Goal: Task Accomplishment & Management: Use online tool/utility

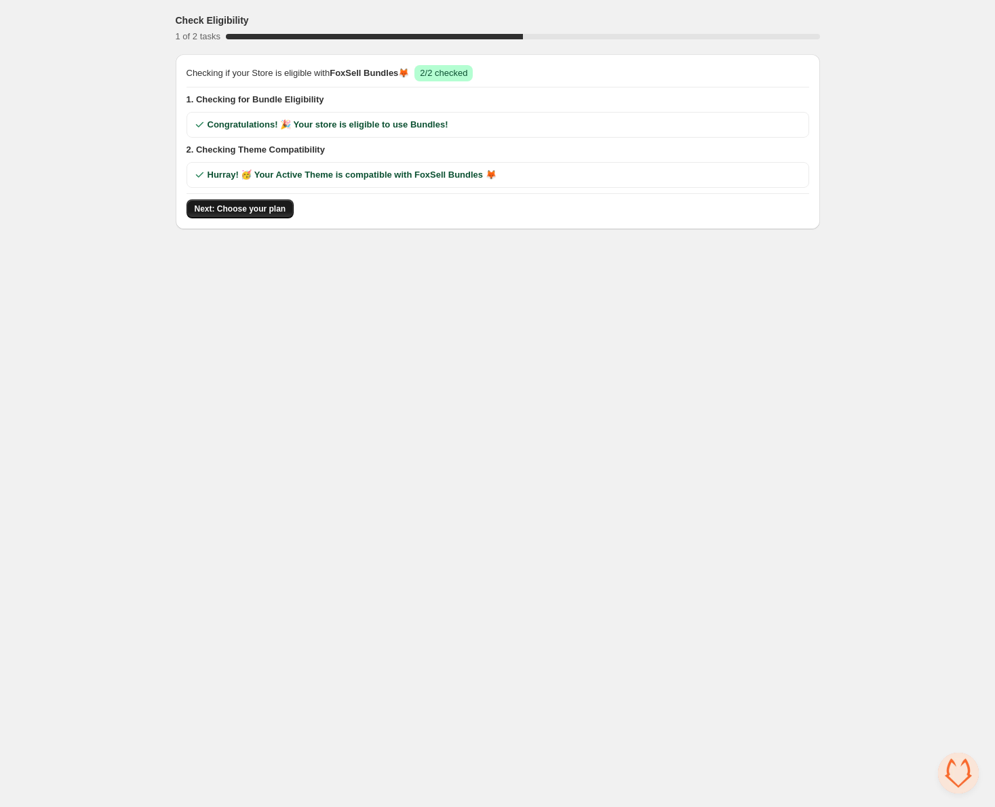
click at [232, 204] on span "Next: Choose your plan" at bounding box center [241, 208] width 92 height 11
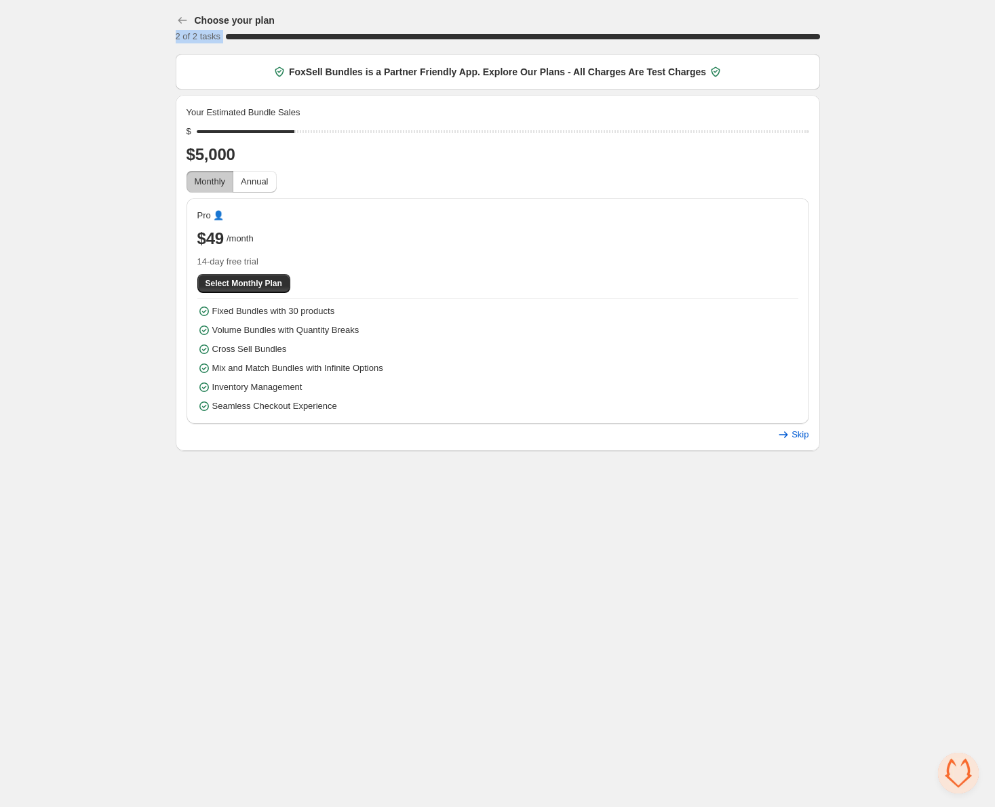
drag, startPoint x: 300, startPoint y: 26, endPoint x: 72, endPoint y: 61, distance: 230.5
click at [16, 49] on div "Choose your plan 2 of 2 tasks 100 % FoxSell Bundles is a Partner Friendly App. …" at bounding box center [497, 228] width 995 height 456
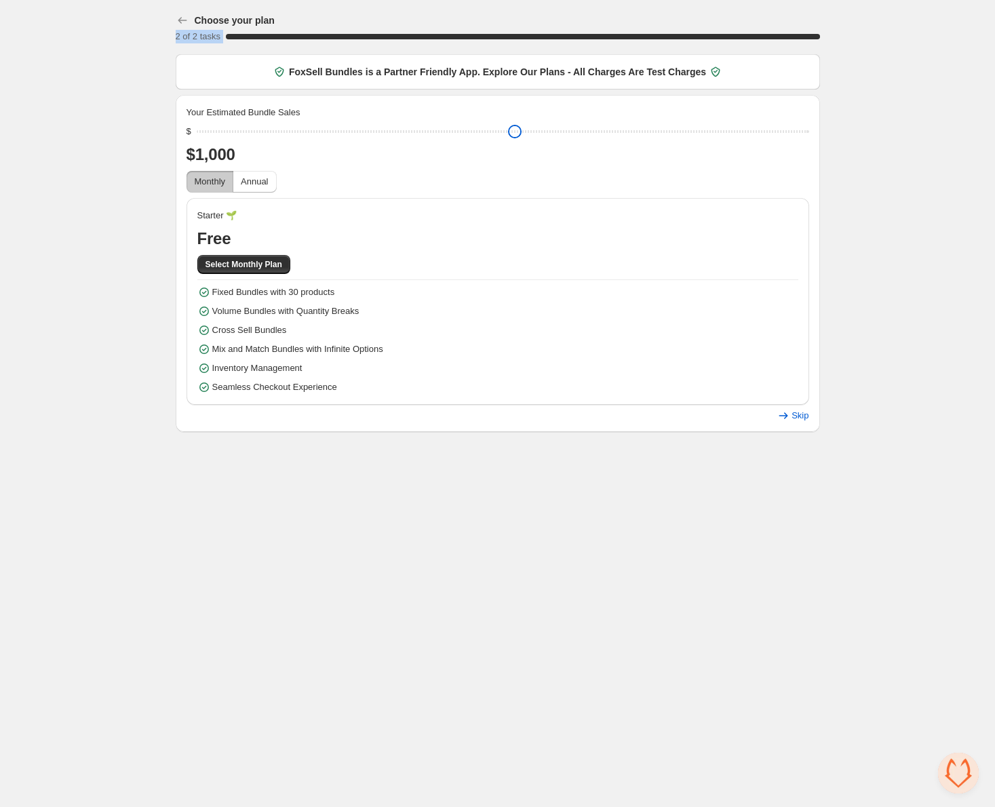
drag, startPoint x: 305, startPoint y: 132, endPoint x: 111, endPoint y: 125, distance: 194.7
type input "****"
click at [197, 126] on input "range" at bounding box center [503, 131] width 612 height 19
drag, startPoint x: 778, startPoint y: 395, endPoint x: 786, endPoint y: 400, distance: 10.0
click at [780, 396] on div "Starter 🌱 Free Select Monthly Plan Fixed Bundles with 30 products Volume Bundle…" at bounding box center [497, 301] width 622 height 207
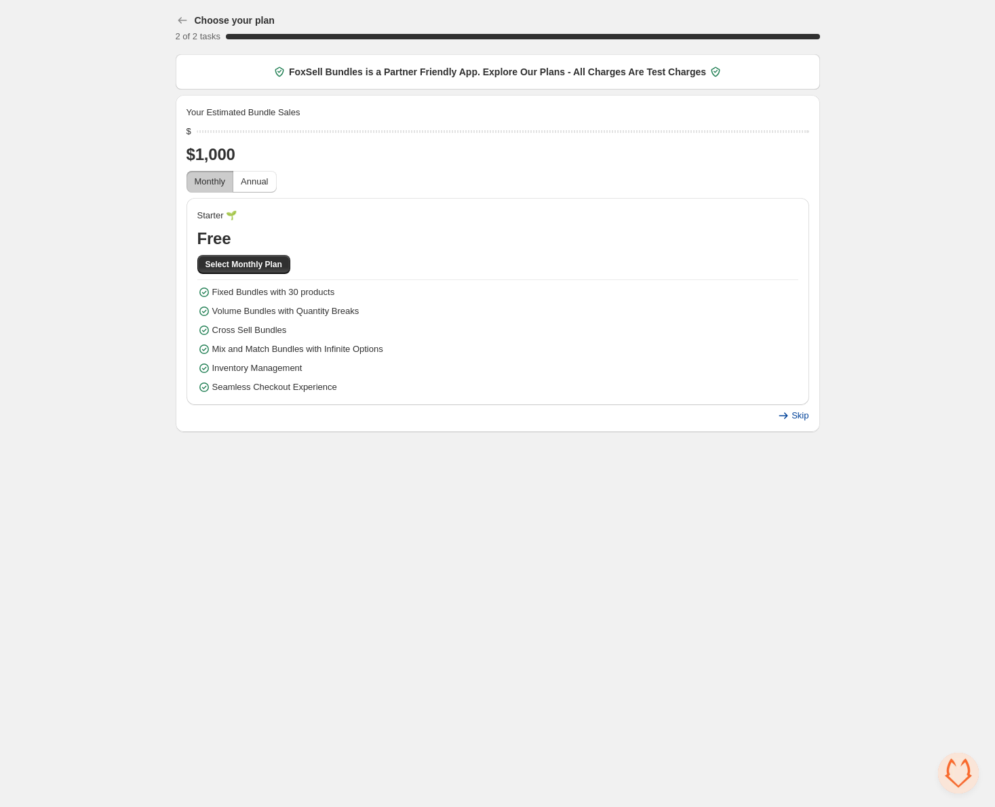
click at [791, 415] on span "Skip" at bounding box center [799, 415] width 17 height 11
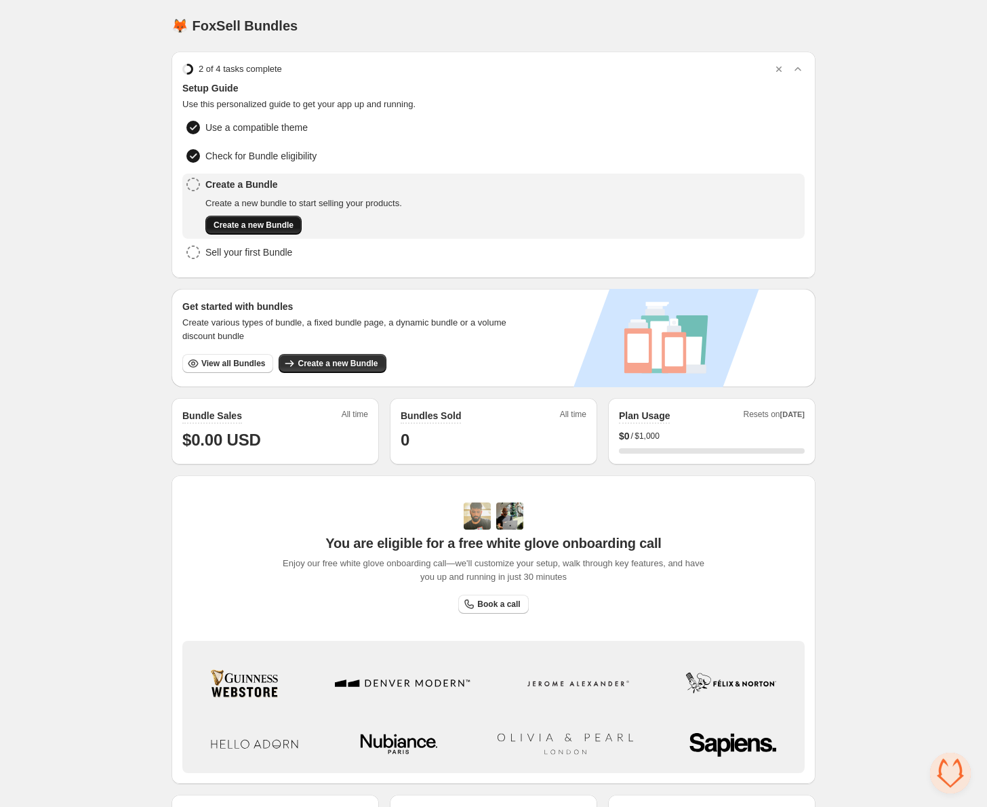
click at [280, 220] on span "Create a new Bundle" at bounding box center [254, 225] width 80 height 11
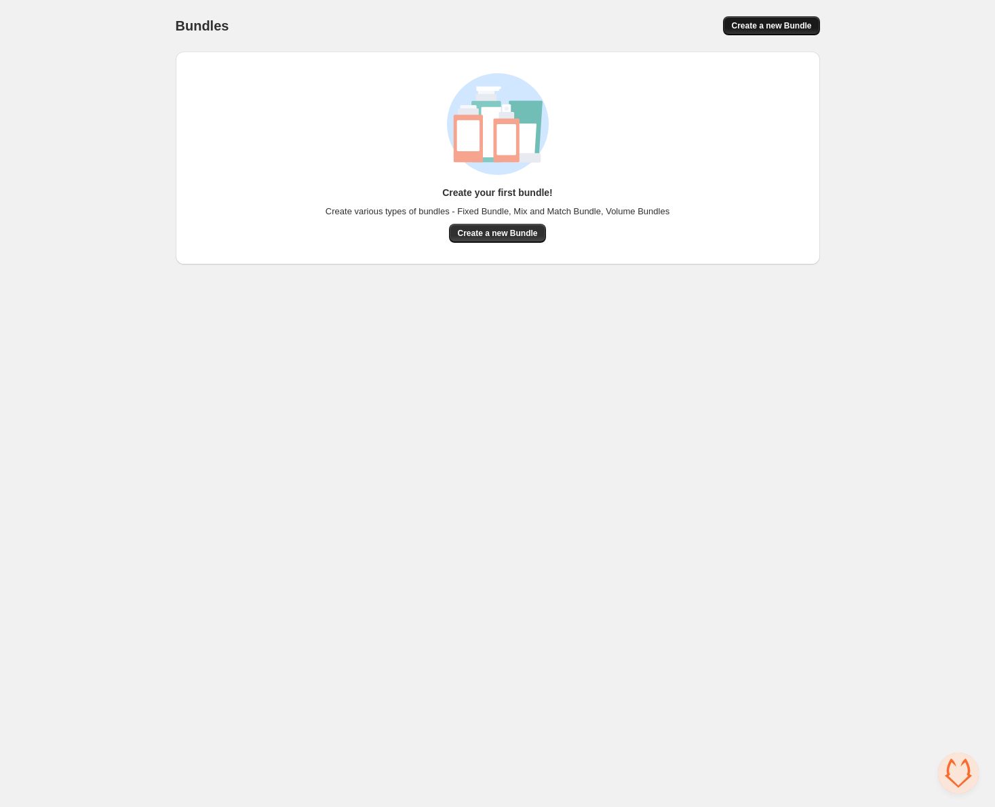
click at [769, 26] on span "Create a new Bundle" at bounding box center [771, 25] width 80 height 11
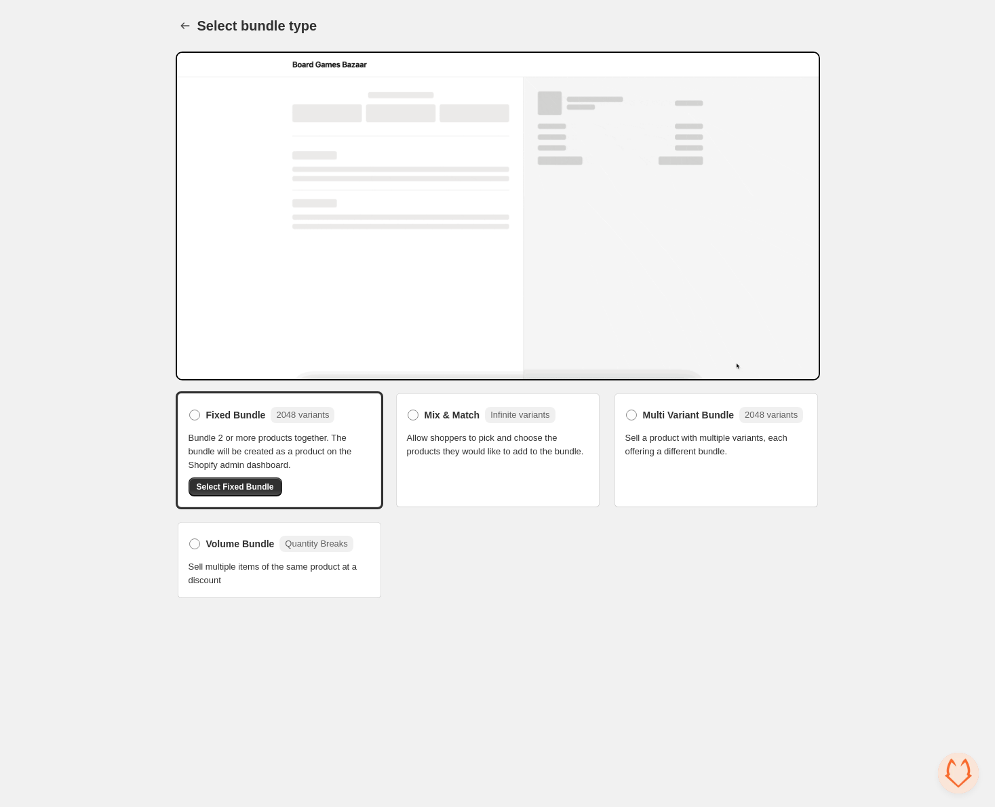
click at [269, 493] on button "Select Fixed Bundle" at bounding box center [235, 486] width 94 height 19
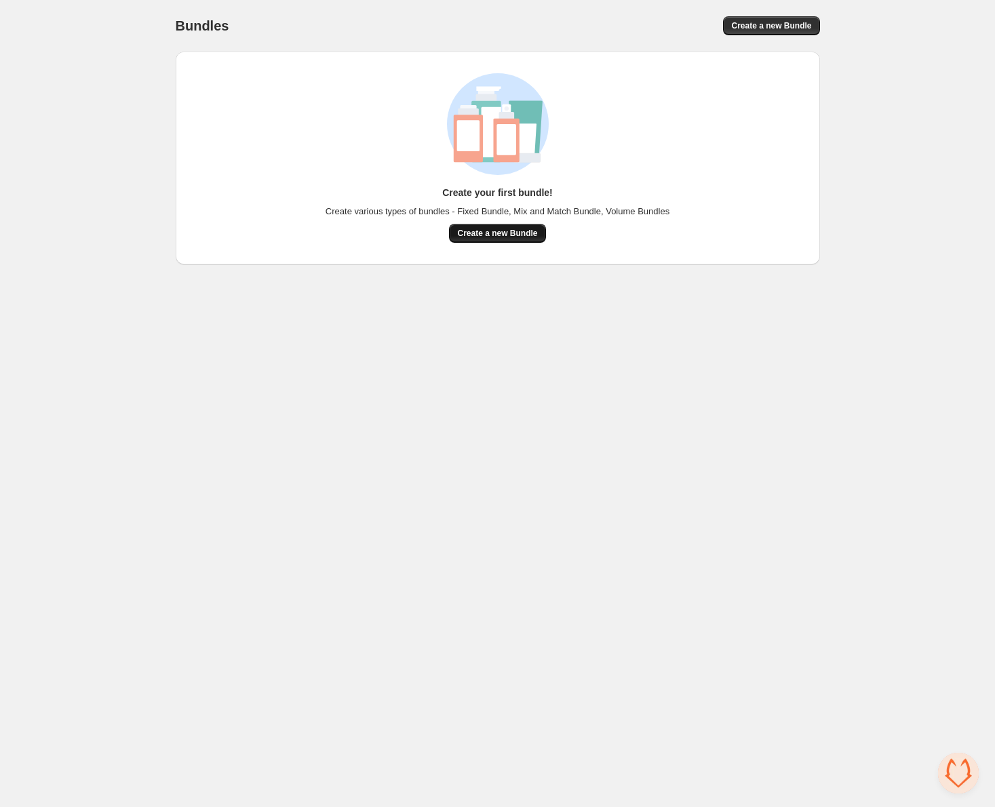
click at [491, 237] on span "Create a new Bundle" at bounding box center [497, 233] width 80 height 11
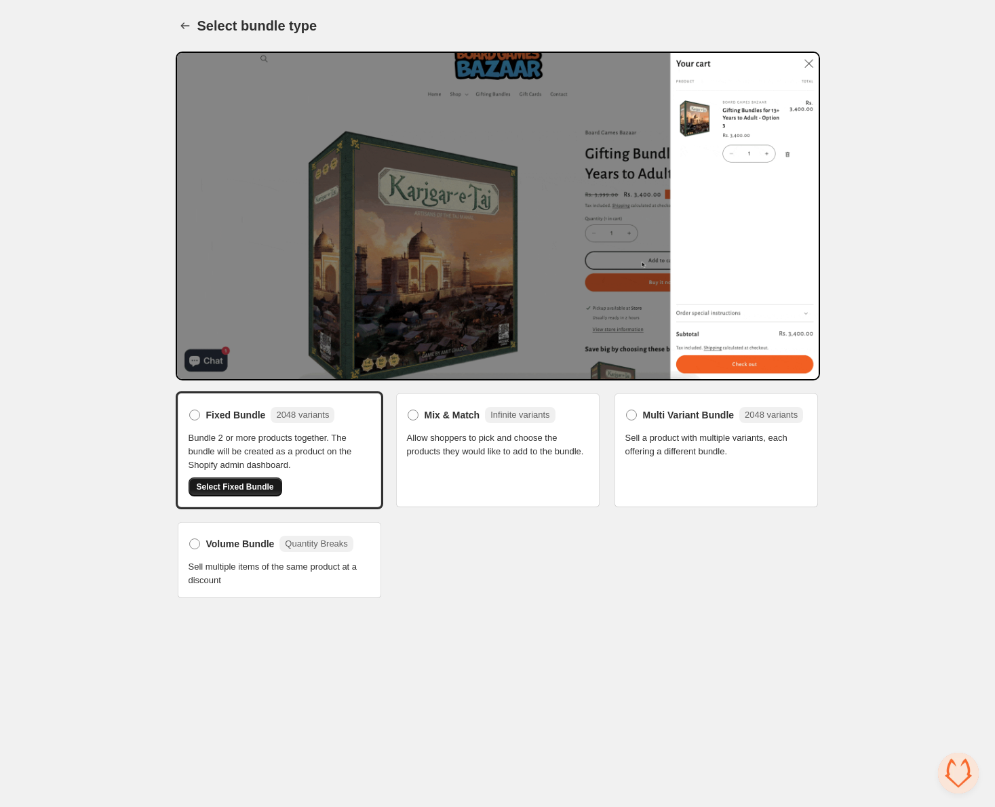
click at [224, 492] on span "Select Fixed Bundle" at bounding box center [235, 486] width 77 height 11
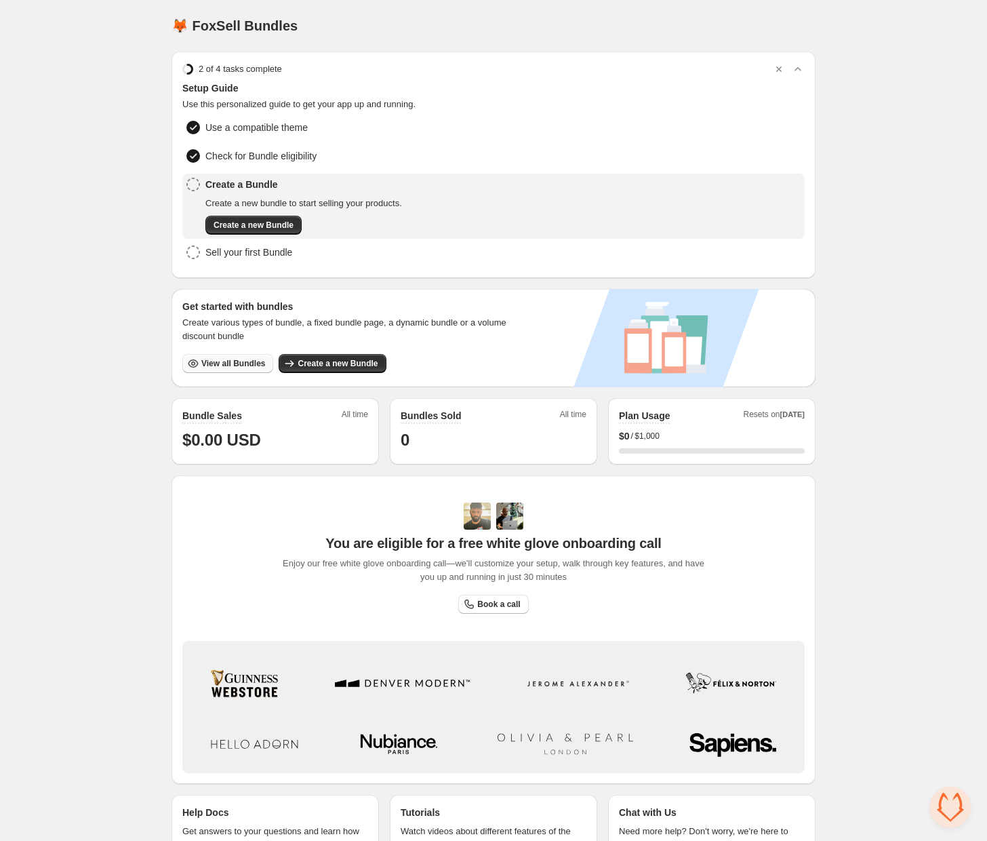
click at [223, 360] on span "View all Bundles" at bounding box center [233, 363] width 64 height 11
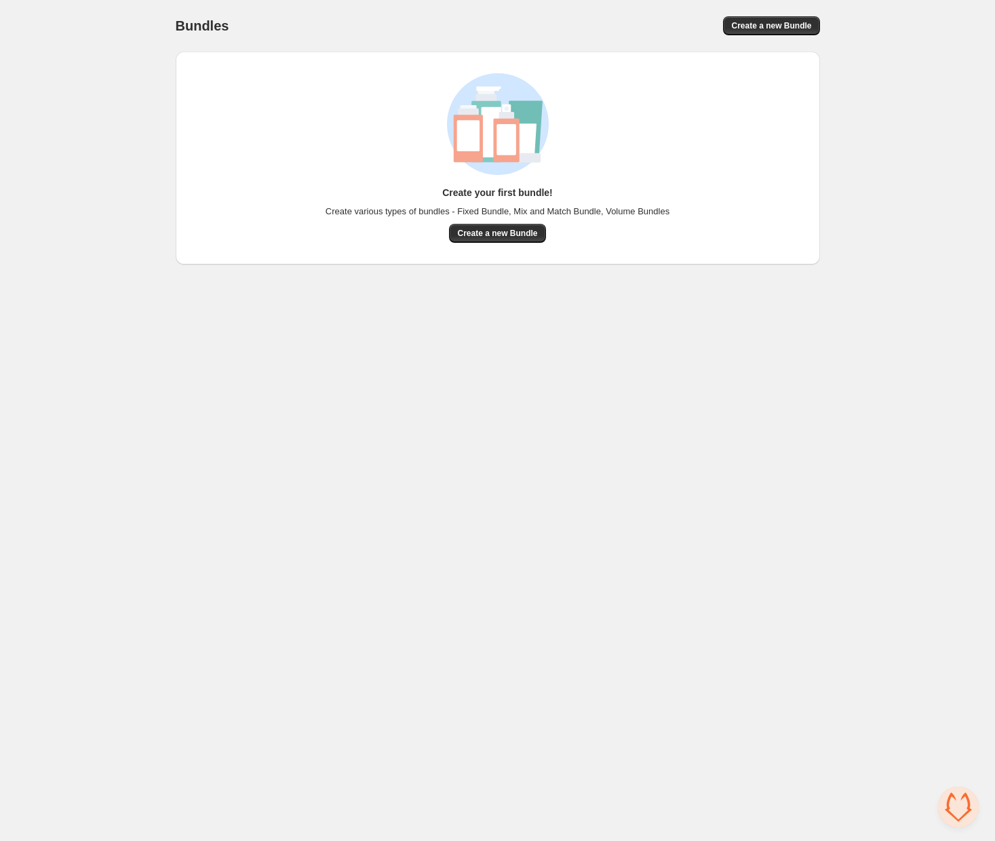
drag, startPoint x: 767, startPoint y: 16, endPoint x: 768, endPoint y: 26, distance: 10.3
click at [767, 16] on button "Create a new Bundle" at bounding box center [771, 25] width 96 height 19
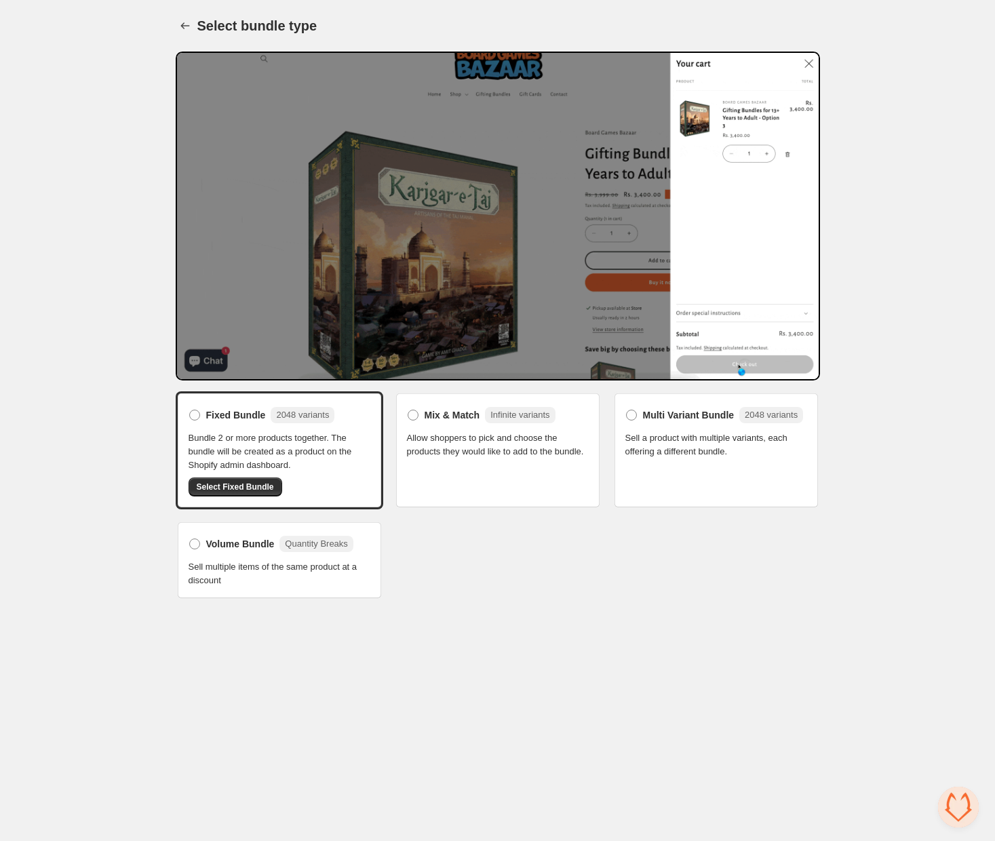
click at [457, 435] on span "Allow shoppers to pick and choose the products they would like to add to the bu…" at bounding box center [498, 444] width 182 height 27
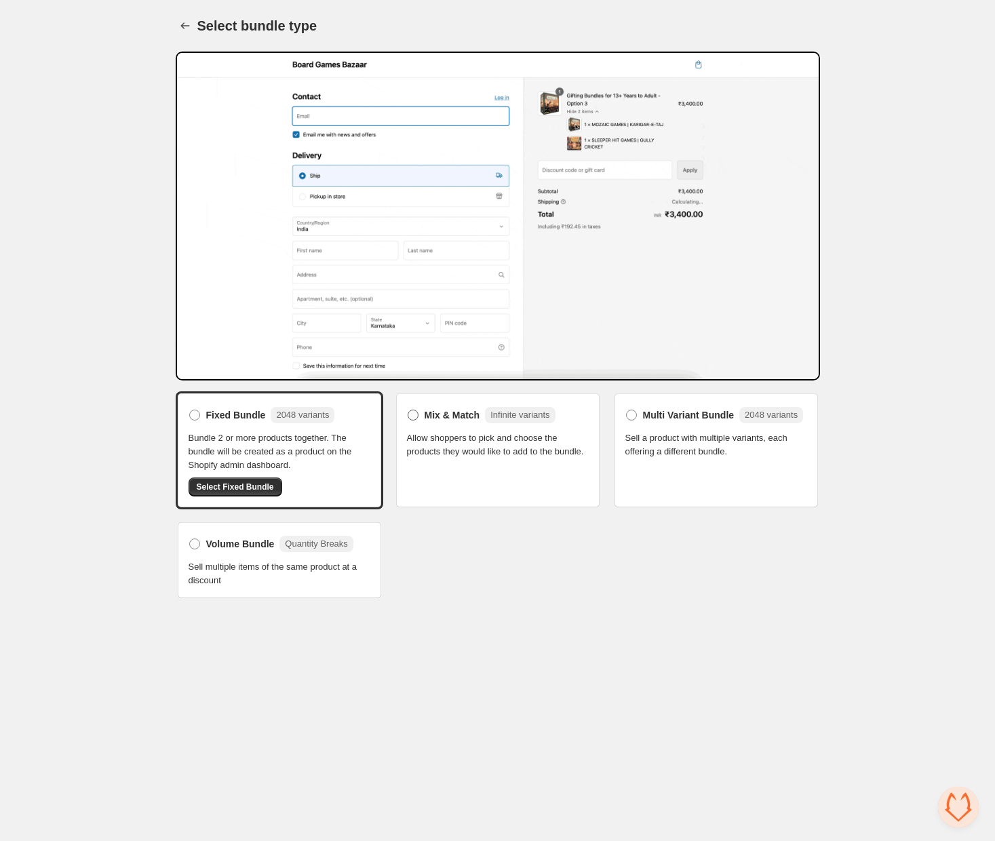
click at [424, 420] on span "Mix & Match" at bounding box center [452, 415] width 56 height 14
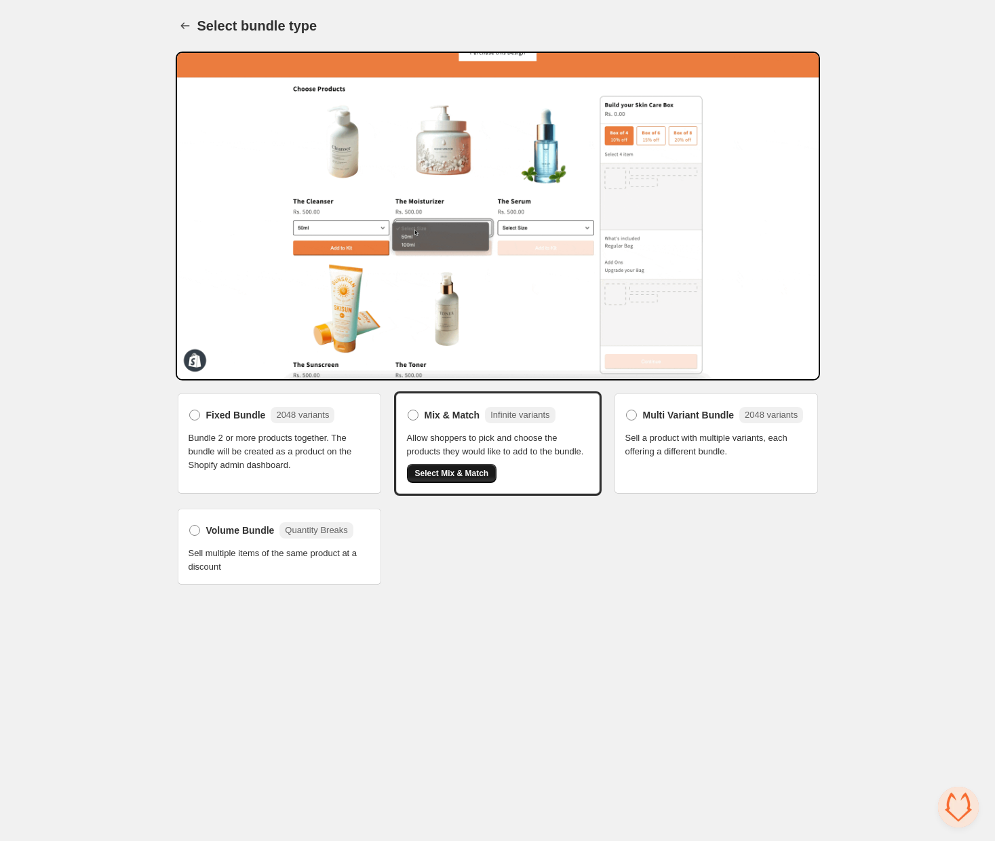
click at [445, 479] on span "Select Mix & Match" at bounding box center [452, 473] width 74 height 11
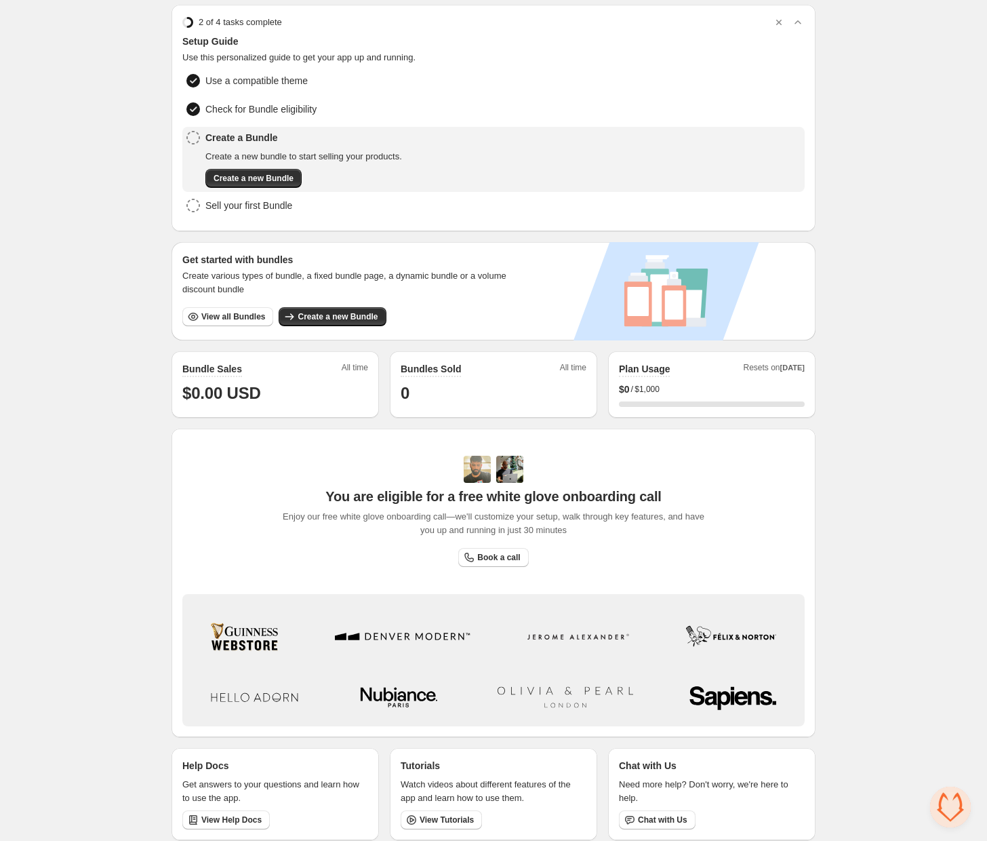
scroll to position [55, 0]
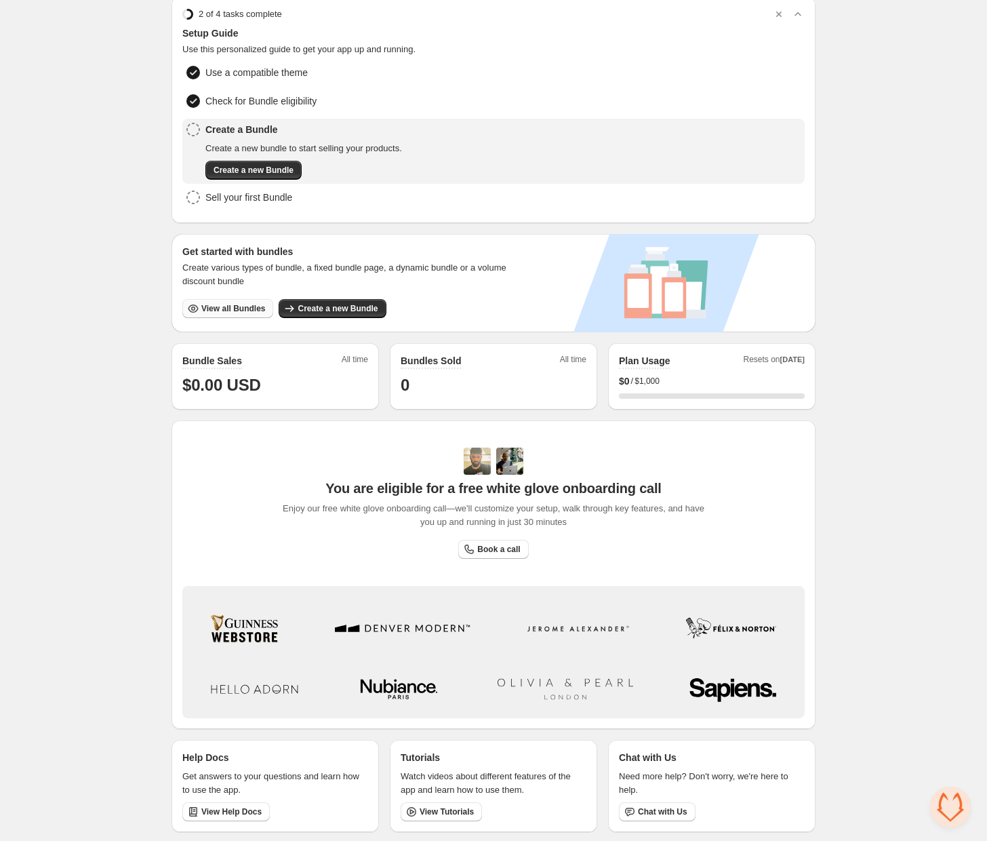
click at [251, 309] on span "View all Bundles" at bounding box center [233, 308] width 64 height 11
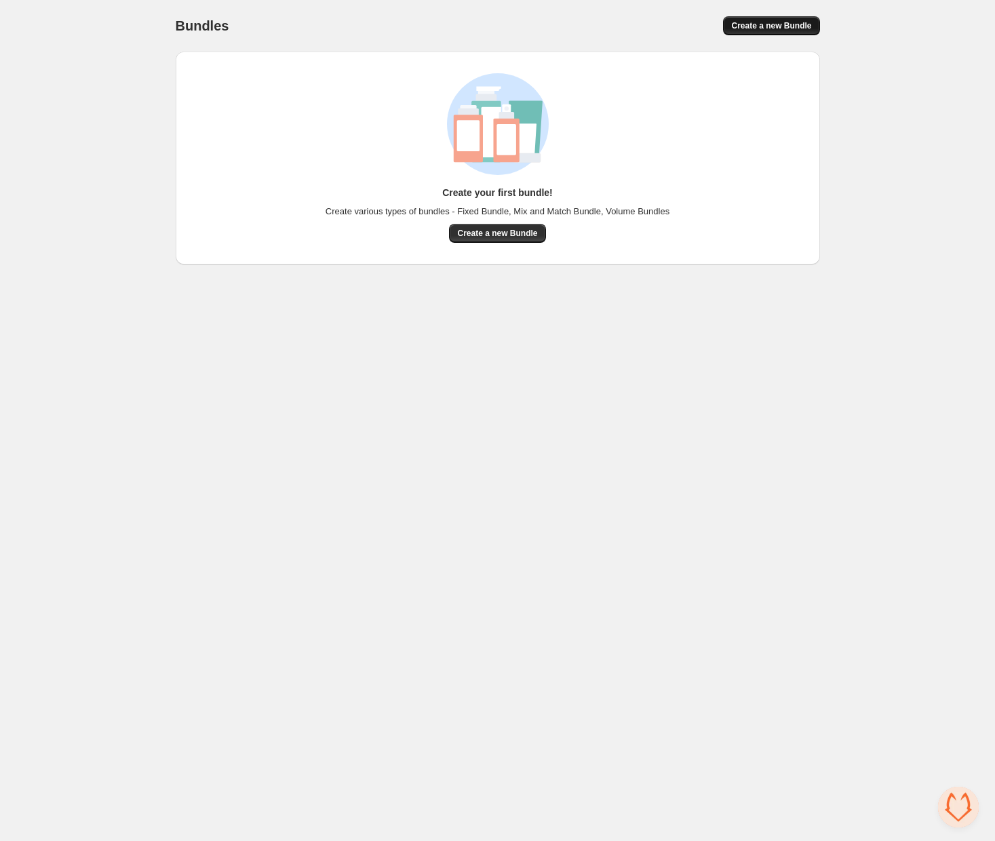
click at [801, 32] on button "Create a new Bundle" at bounding box center [771, 25] width 96 height 19
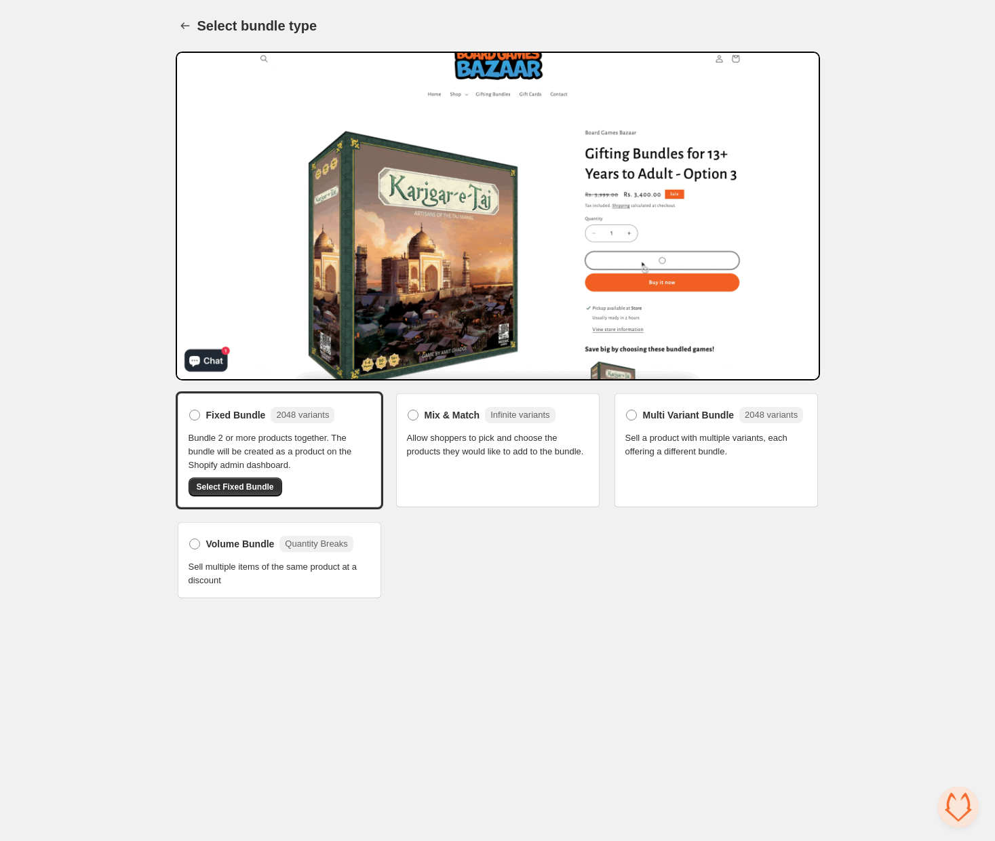
click at [214, 491] on span "Select Fixed Bundle" at bounding box center [235, 486] width 77 height 11
